Goal: Task Accomplishment & Management: Use online tool/utility

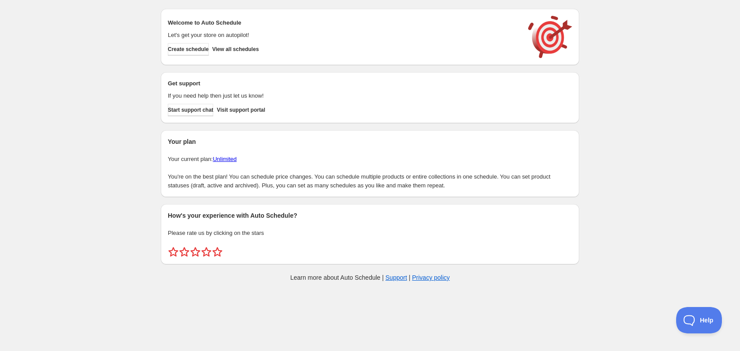
click at [718, 107] on div "Create schedule Help & support Cancel Discount prices Schedule a discount, sale…" at bounding box center [370, 147] width 740 height 295
click at [719, 42] on div "Create schedule Help & support Cancel Discount prices Schedule a discount, sale…" at bounding box center [370, 147] width 740 height 295
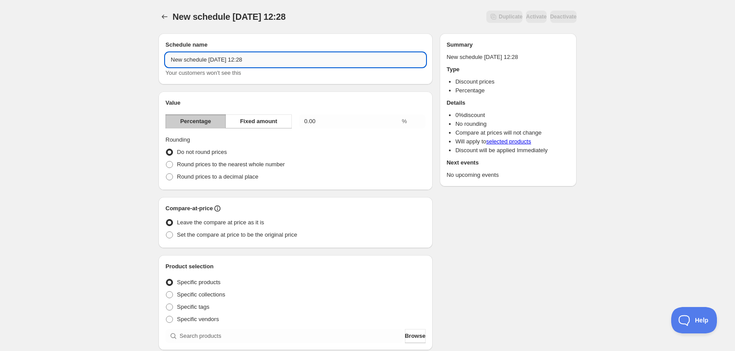
click at [290, 59] on input "New schedule [DATE] 12:28" at bounding box center [296, 60] width 260 height 14
type input "Efterårstilbud - Prusa Mini+"
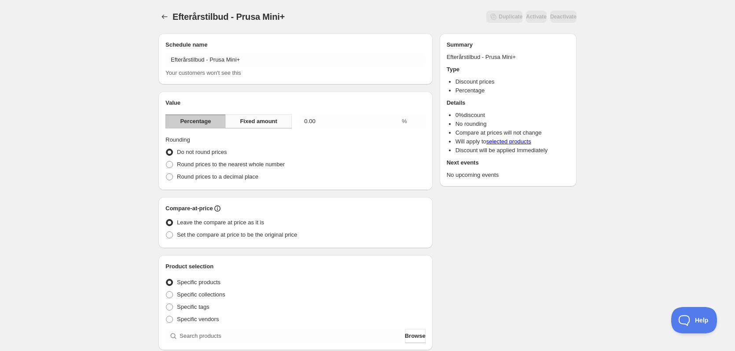
click at [267, 120] on span "Fixed amount" at bounding box center [258, 121] width 37 height 9
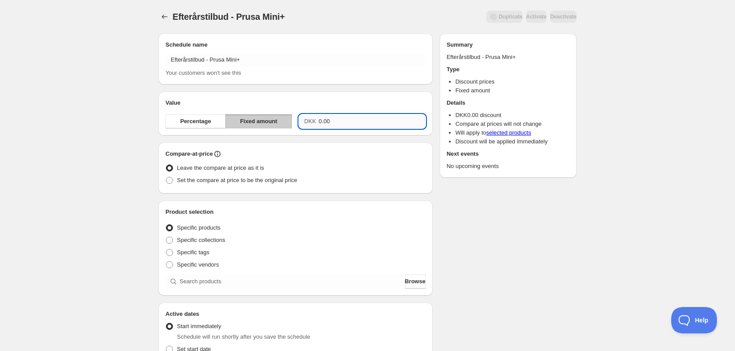
click at [358, 122] on input "0.00" at bounding box center [372, 121] width 107 height 14
type input "250.00"
click at [582, 216] on div "Efterårstilbud - [PERSON_NAME] Mini+. This page is ready Efterårstilbud - [PERS…" at bounding box center [367, 289] width 439 height 579
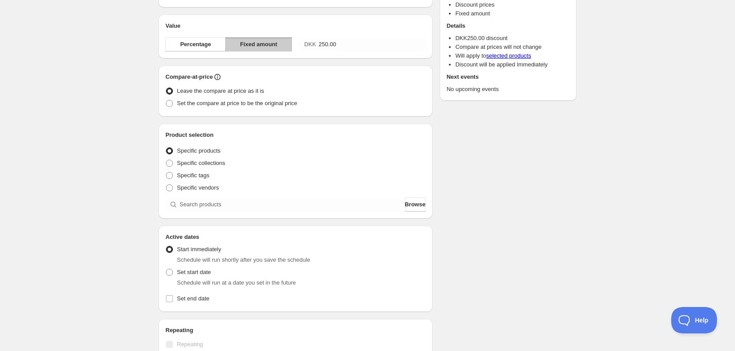
scroll to position [88, 0]
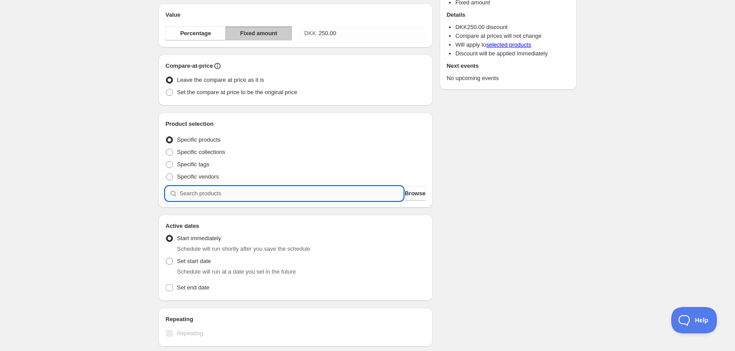
click at [254, 195] on input "search" at bounding box center [292, 194] width 224 height 14
type input "O"
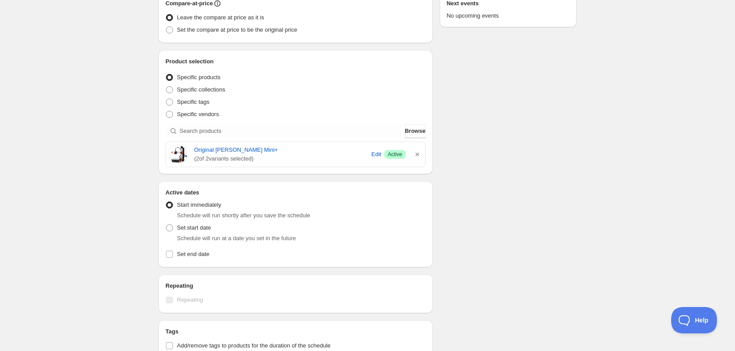
scroll to position [176, 0]
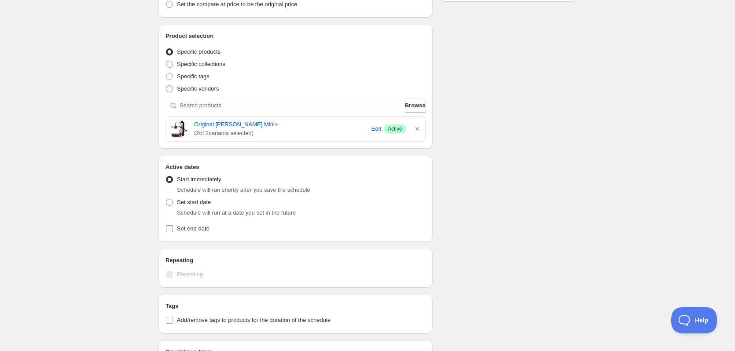
click at [175, 228] on label "Set end date" at bounding box center [296, 229] width 260 height 12
click at [173, 228] on input "Set end date" at bounding box center [169, 228] width 7 height 7
checkbox input "true"
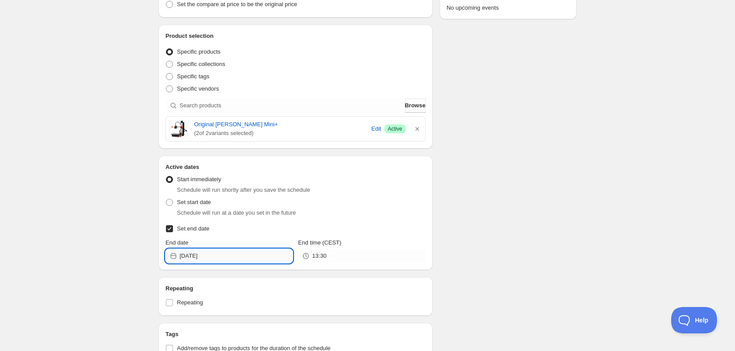
click at [231, 255] on input "[DATE]" at bounding box center [236, 256] width 113 height 14
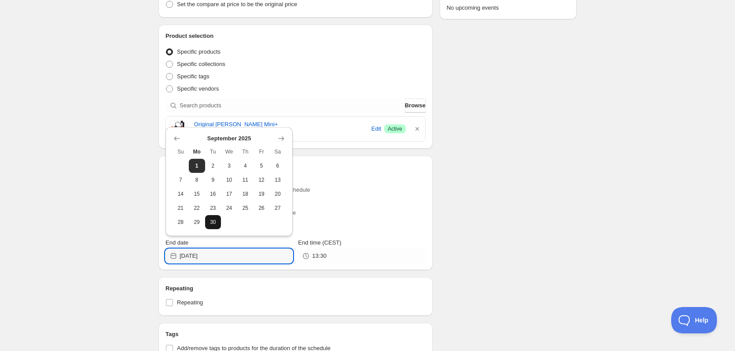
click at [214, 220] on span "30" at bounding box center [213, 222] width 9 height 7
type input "[DATE]"
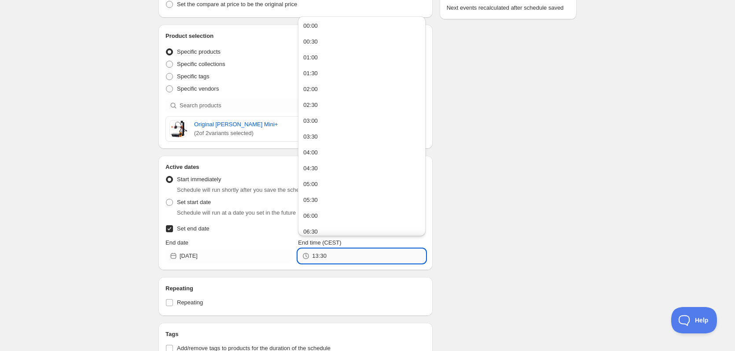
click at [346, 259] on input "13:30" at bounding box center [368, 256] width 113 height 14
type input "23:59"
click at [603, 195] on div "Efterårstilbud - [PERSON_NAME] Mini+. This page is ready Efterårstilbud - [PERS…" at bounding box center [367, 151] width 735 height 654
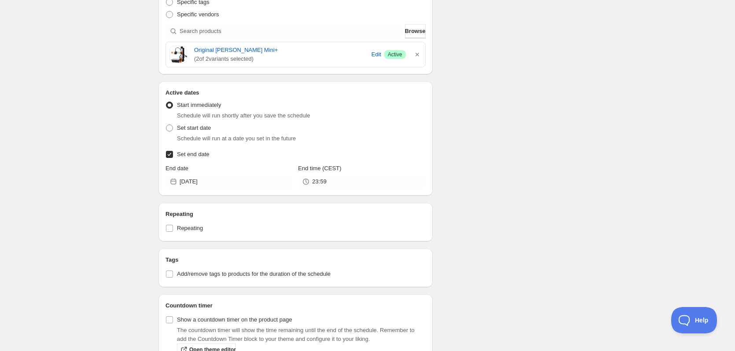
scroll to position [302, 0]
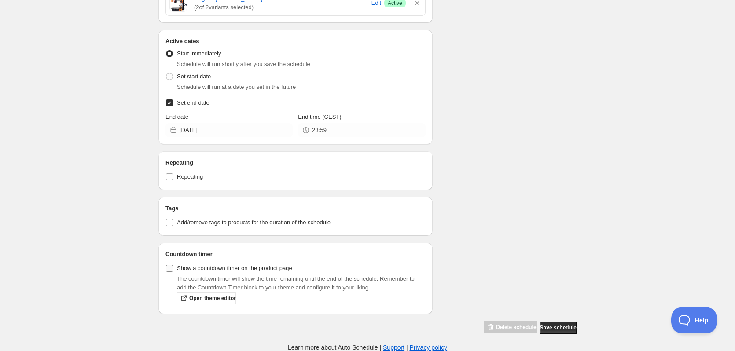
click at [173, 266] on span at bounding box center [170, 269] width 8 height 8
click at [173, 266] on input "Show a countdown timer on the product page" at bounding box center [169, 268] width 7 height 7
checkbox input "true"
click at [565, 330] on span "Save schedule" at bounding box center [558, 327] width 37 height 7
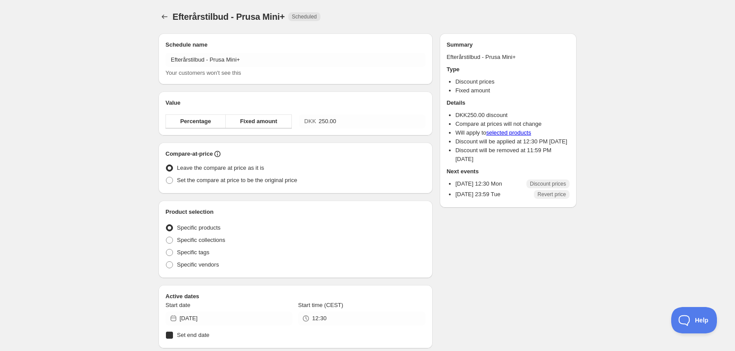
radio input "true"
checkbox input "true"
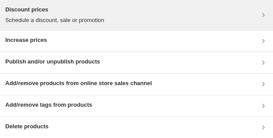
click at [113, 9] on div "Discount prices Schedule a discount, sale or promotion" at bounding box center [136, 14] width 262 height 19
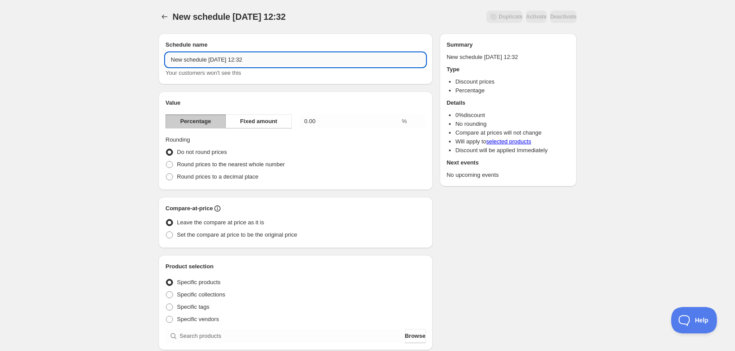
click at [246, 62] on input "New schedule Sep 01 2025 12:32" at bounding box center [296, 60] width 260 height 14
type input "Efterårstilbud - Creality Ender-3 V3 KE"
click at [276, 125] on span "Fixed amount" at bounding box center [258, 121] width 37 height 9
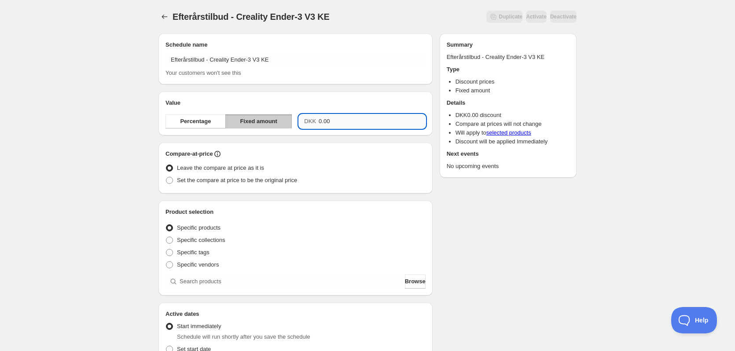
click at [339, 121] on input "0.00" at bounding box center [372, 121] width 107 height 14
type input "2"
type input "126.00"
click at [573, 208] on div "Schedule name Efterårstilbud - Creality Ender-3 V3 KE Your customers won't see …" at bounding box center [363, 302] width 425 height 553
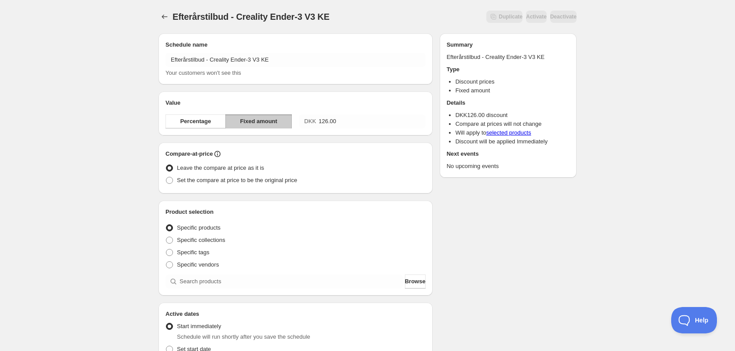
click at [298, 273] on div "Product selection Entity type Specific products Specific collections Specific t…" at bounding box center [296, 248] width 260 height 81
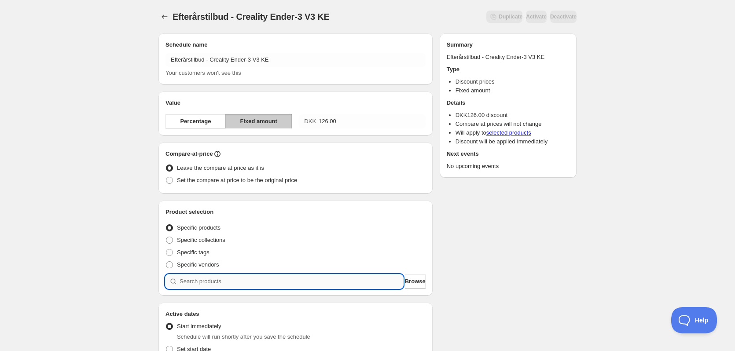
click at [294, 279] on input "search" at bounding box center [292, 282] width 224 height 14
type input "E"
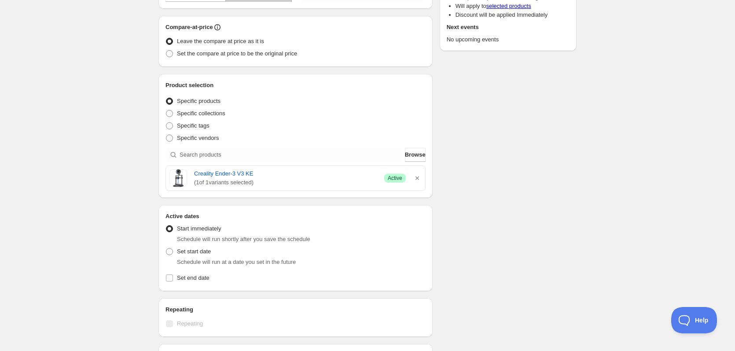
scroll to position [176, 0]
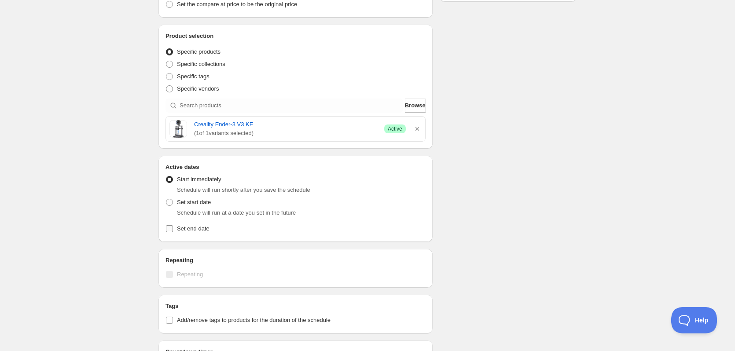
click at [173, 226] on span at bounding box center [170, 229] width 8 height 8
click at [173, 226] on input "Set end date" at bounding box center [169, 228] width 7 height 7
checkbox input "true"
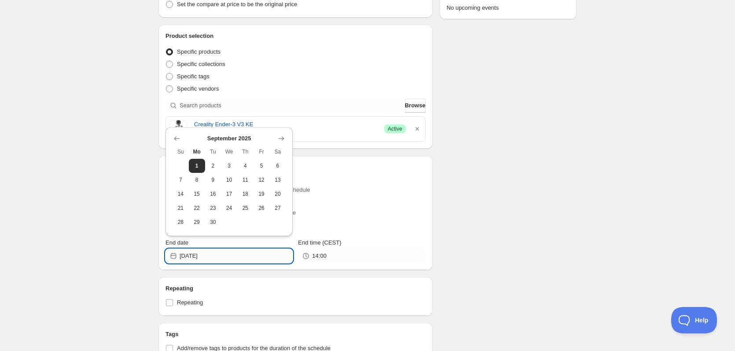
click at [247, 257] on input "[DATE]" at bounding box center [236, 256] width 113 height 14
click at [183, 194] on span "14" at bounding box center [180, 194] width 9 height 7
type input "2025-09-14"
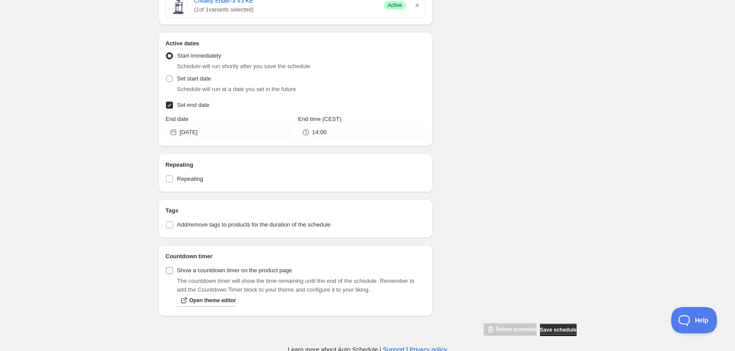
scroll to position [302, 0]
click at [172, 268] on input "Show a countdown timer on the product page" at bounding box center [169, 268] width 7 height 7
checkbox input "true"
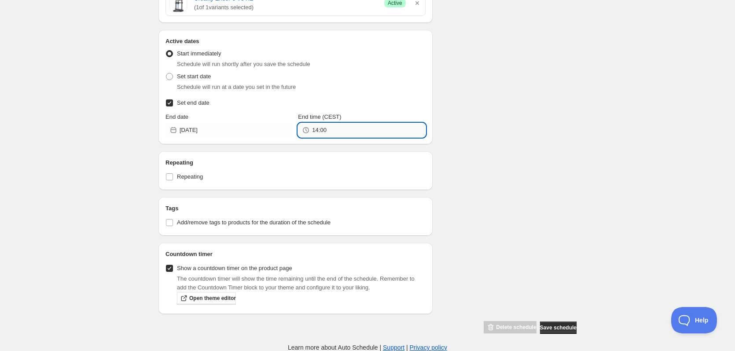
click at [367, 131] on input "14:00" at bounding box center [368, 130] width 113 height 14
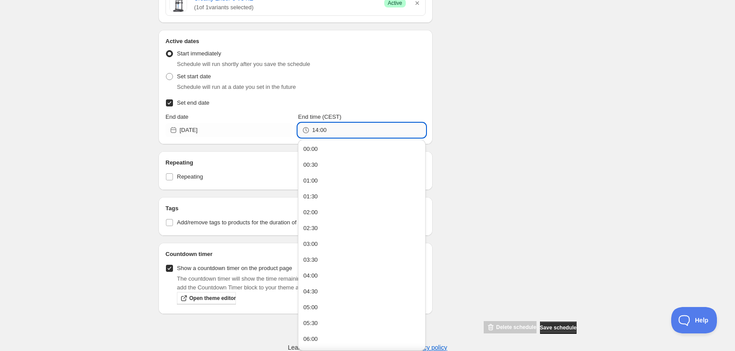
click at [367, 131] on input "14:00" at bounding box center [368, 130] width 113 height 14
type input "23:59"
click at [508, 119] on div "Schedule name Efterårstilbud - Creality Ender-3 V3 KE Your customers won't see …" at bounding box center [363, 29] width 425 height 610
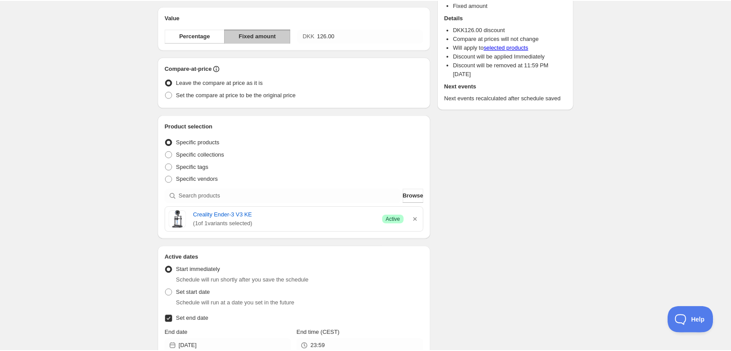
scroll to position [0, 0]
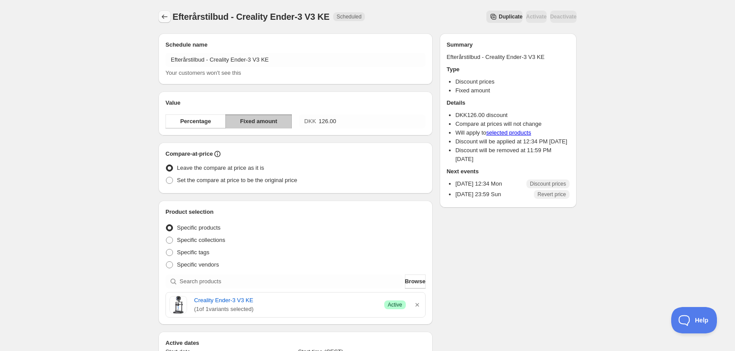
click at [168, 16] on icon "Schedules" at bounding box center [164, 16] width 9 height 9
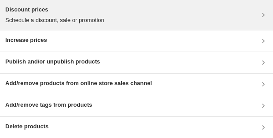
click at [84, 16] on p "Schedule a discount, sale or promotion" at bounding box center [54, 20] width 99 height 9
